Goal: Information Seeking & Learning: Check status

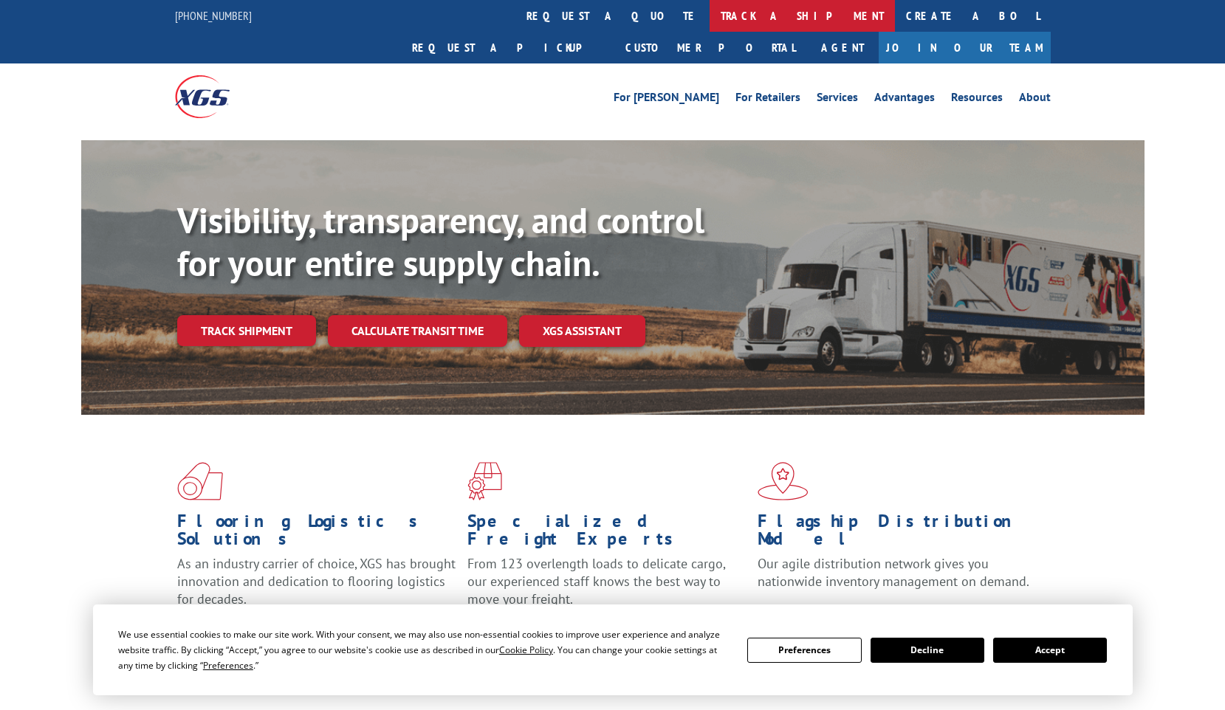
click at [710, 20] on link "track a shipment" at bounding box center [802, 16] width 185 height 32
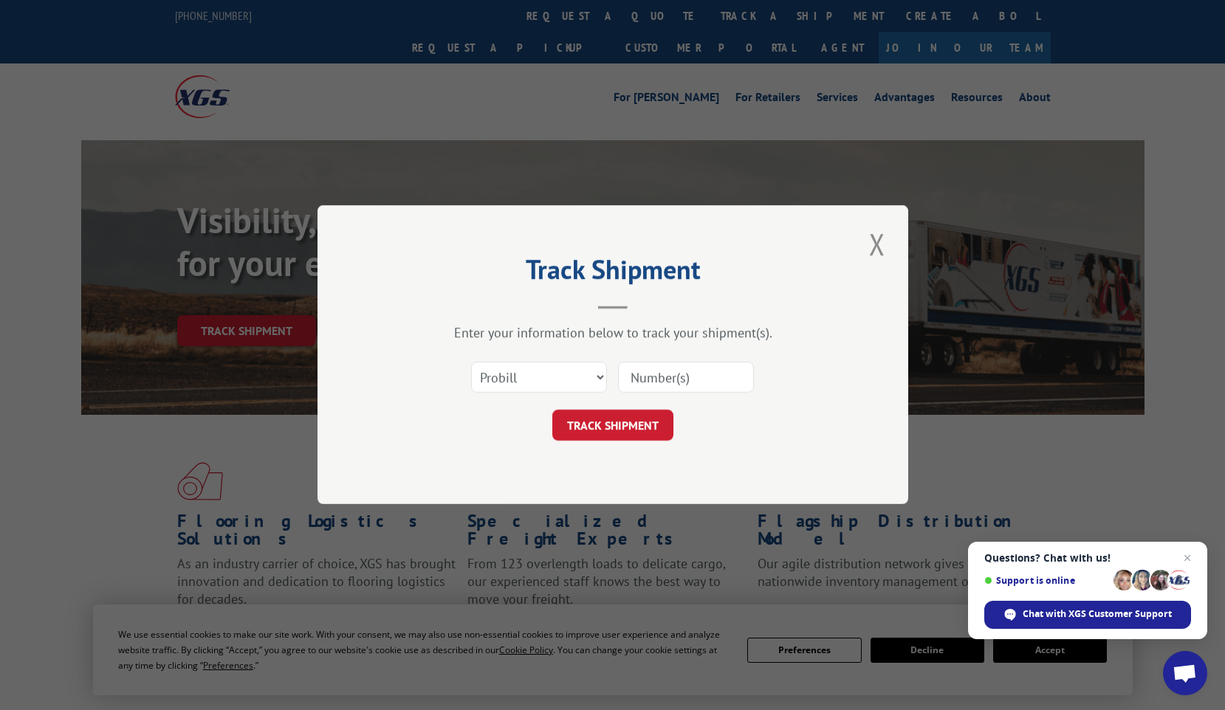
click at [667, 389] on input at bounding box center [686, 378] width 136 height 31
paste input "17534371"
type input "17534371"
click at [655, 419] on button "TRACK SHIPMENT" at bounding box center [612, 426] width 121 height 31
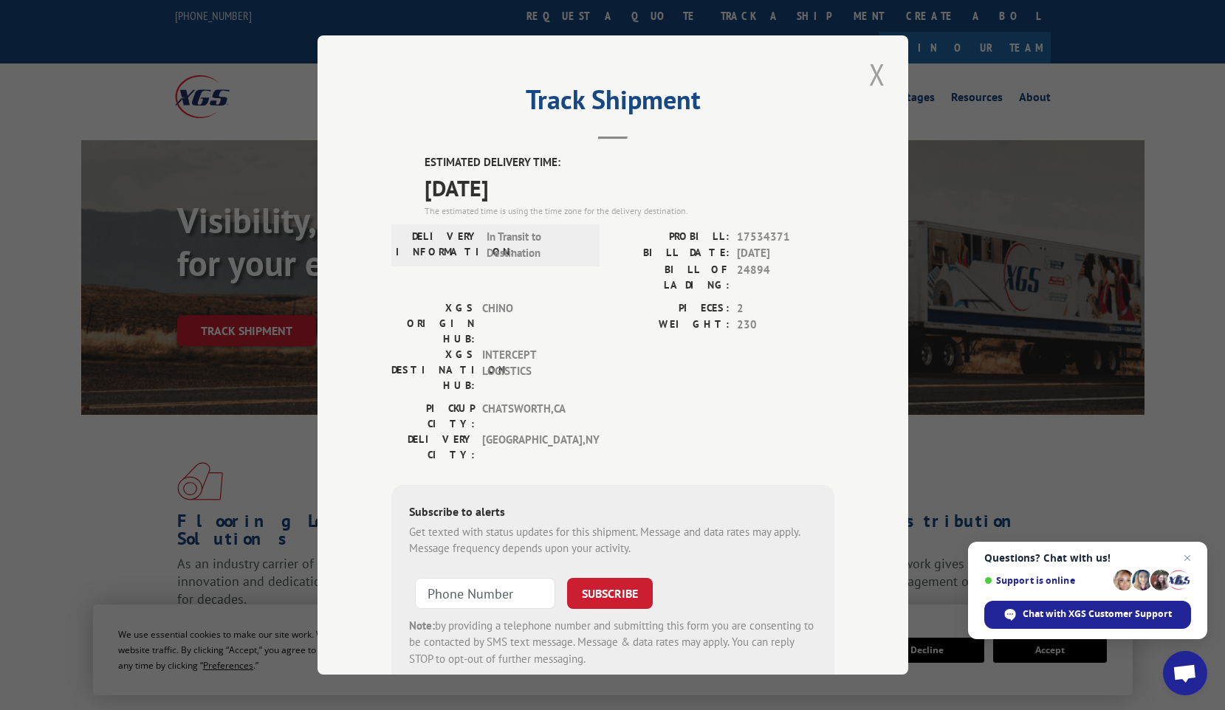
click at [872, 74] on button "Close modal" at bounding box center [877, 74] width 25 height 41
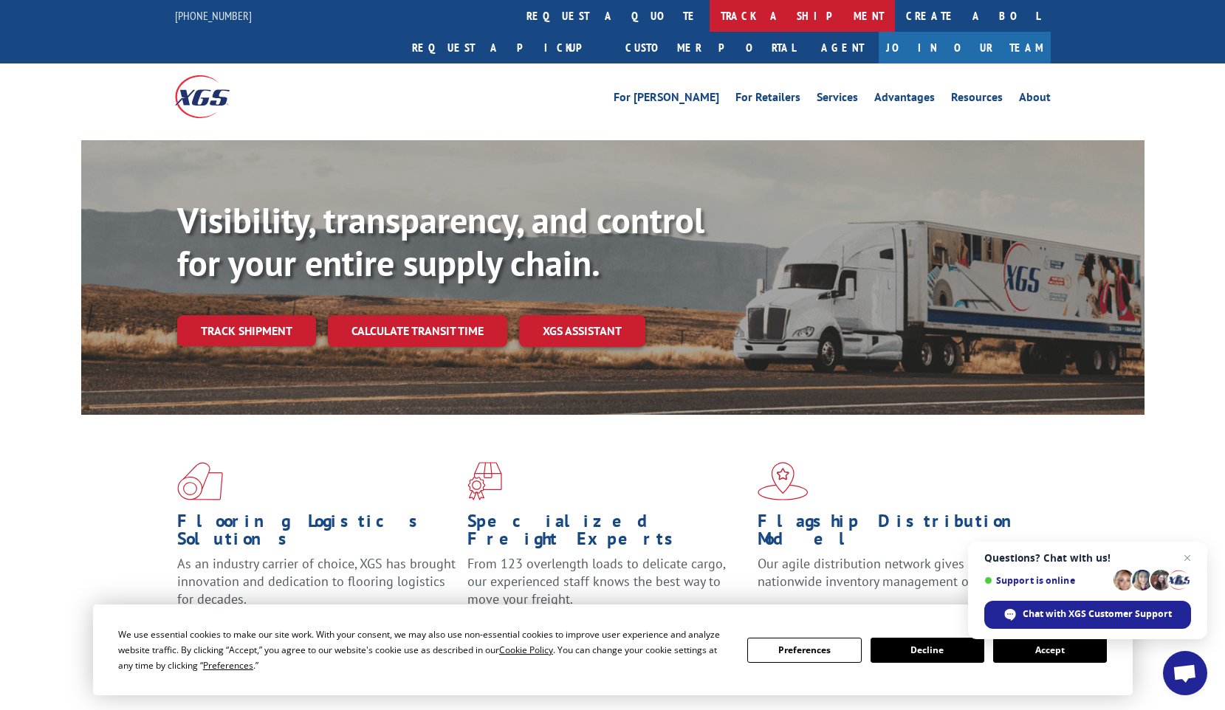
click at [710, 22] on link "track a shipment" at bounding box center [802, 16] width 185 height 32
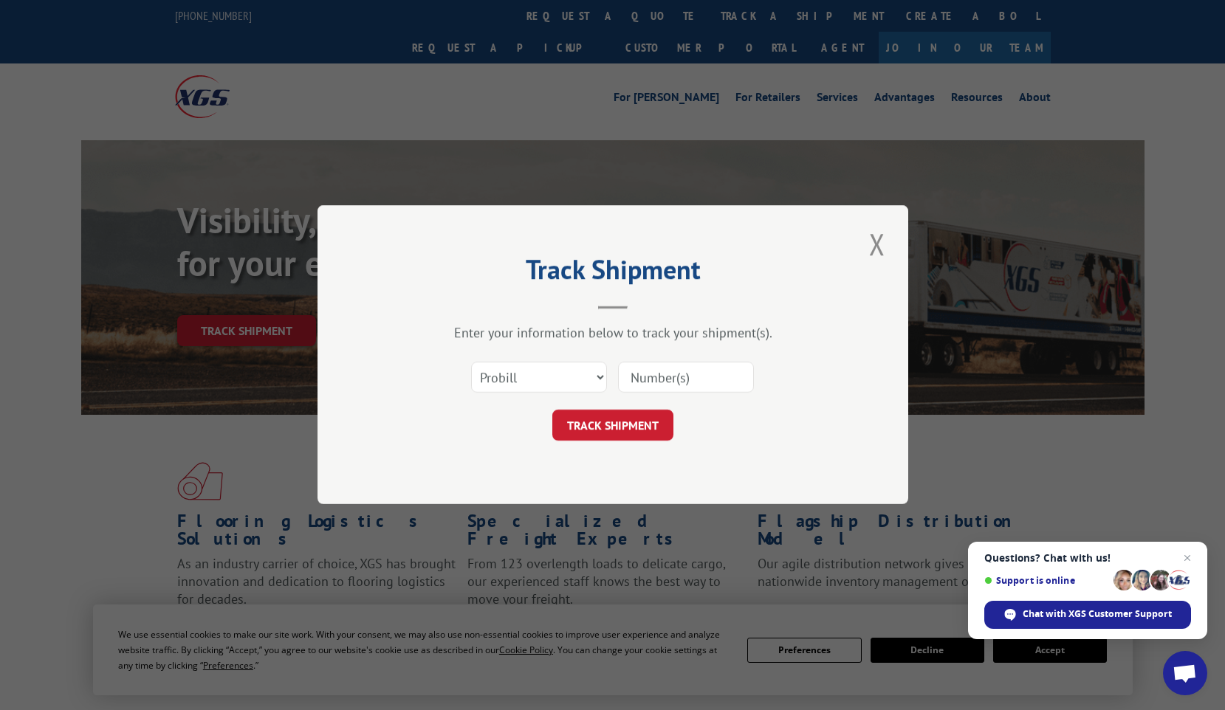
drag, startPoint x: 675, startPoint y: 381, endPoint x: 674, endPoint y: 373, distance: 8.2
click at [675, 380] on input at bounding box center [686, 378] width 136 height 31
paste input "17490082"
click at [552, 411] on button "TRACK SHIPMENT" at bounding box center [612, 426] width 121 height 31
type input "17490082"
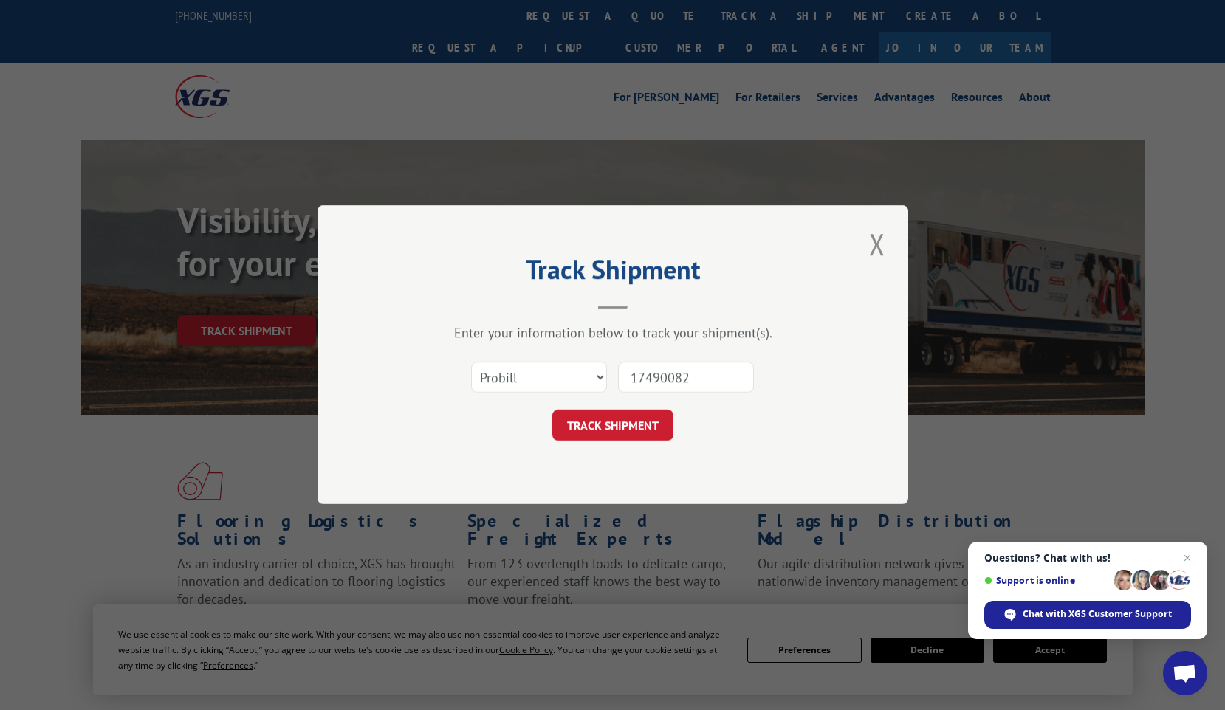
click button "TRACK SHIPMENT" at bounding box center [612, 426] width 121 height 31
